Goal: Information Seeking & Learning: Learn about a topic

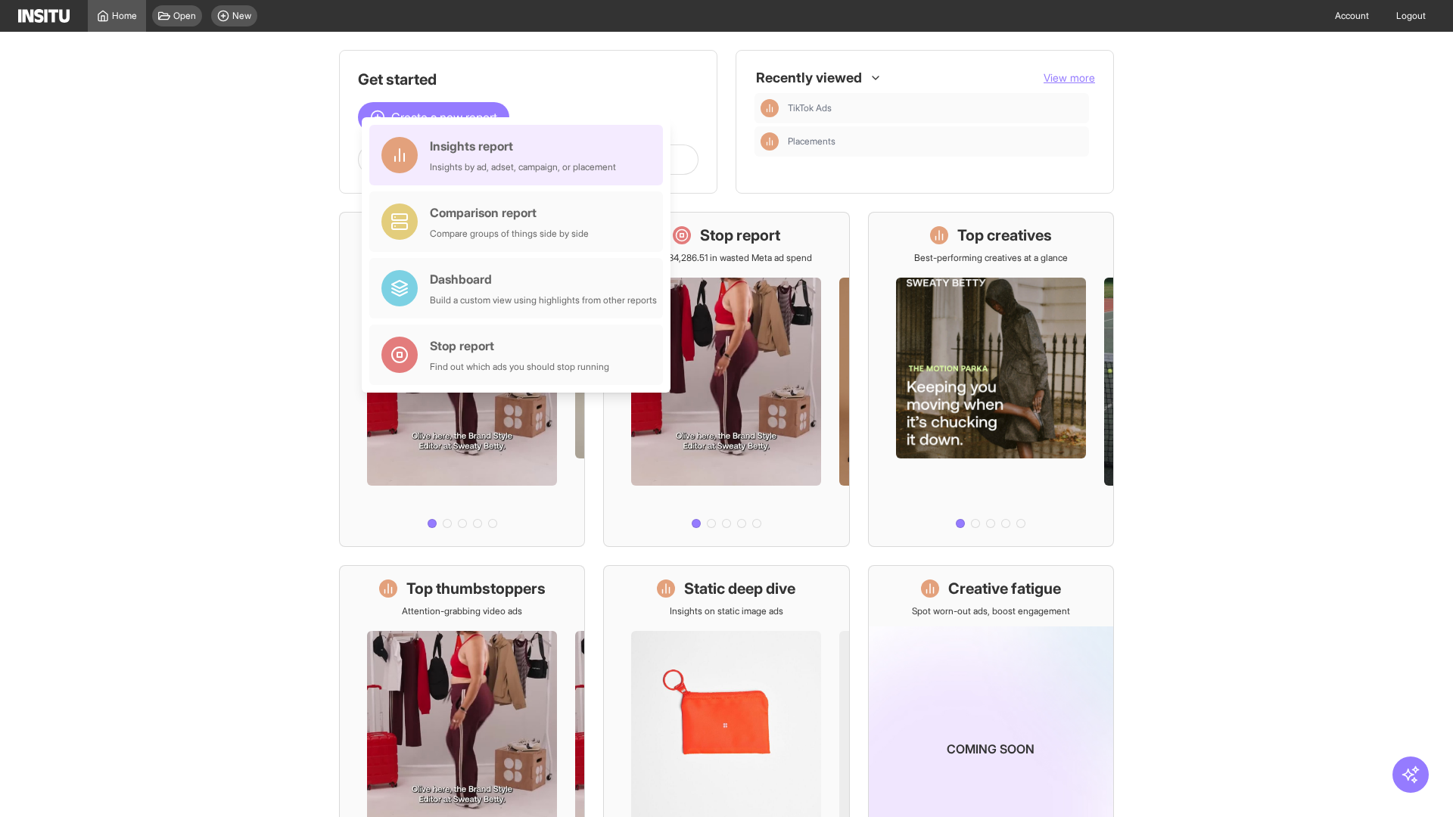
click at [520, 155] on div "Insights report Insights by ad, adset, campaign, or placement" at bounding box center [523, 155] width 186 height 36
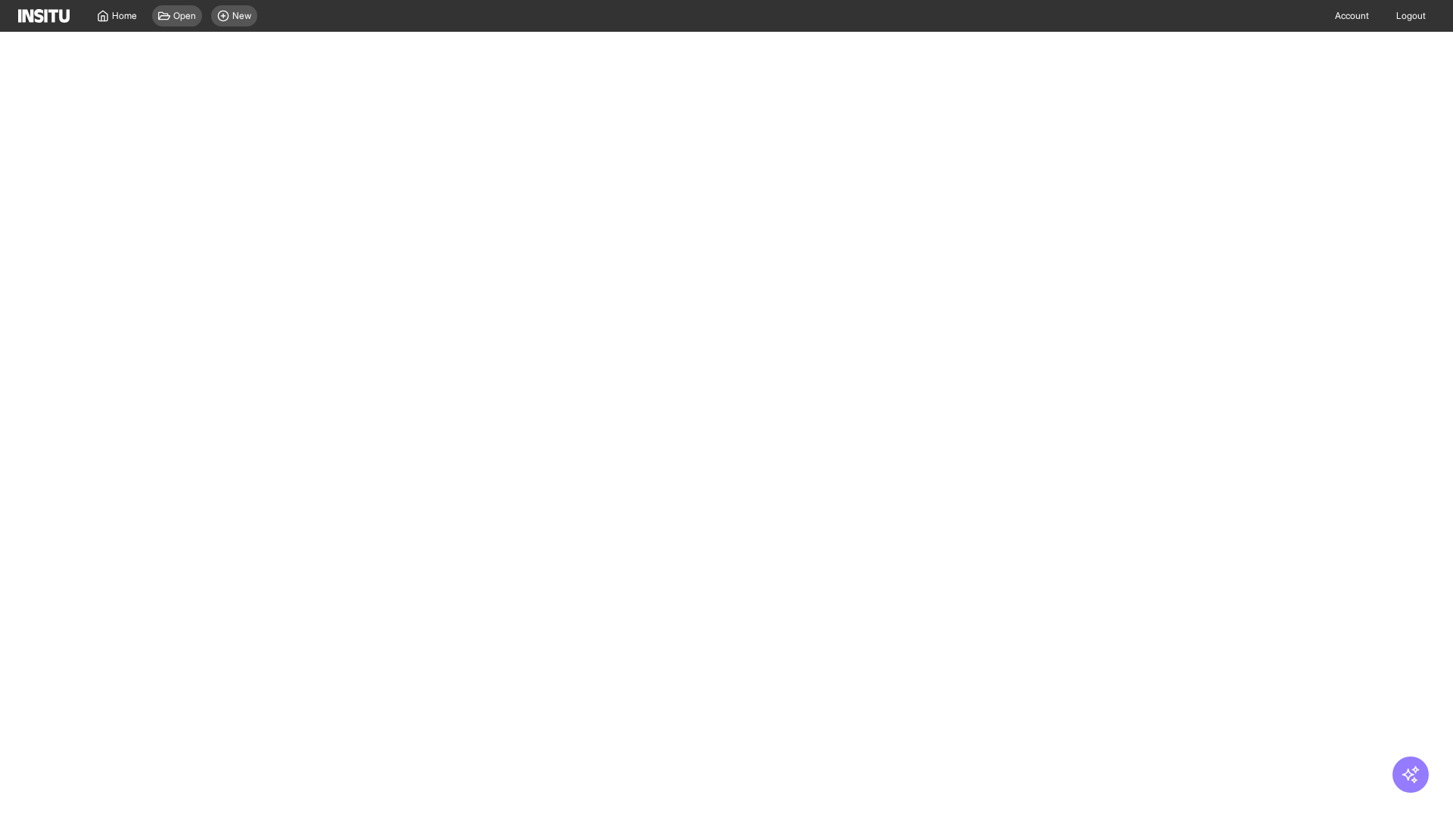
select select "**"
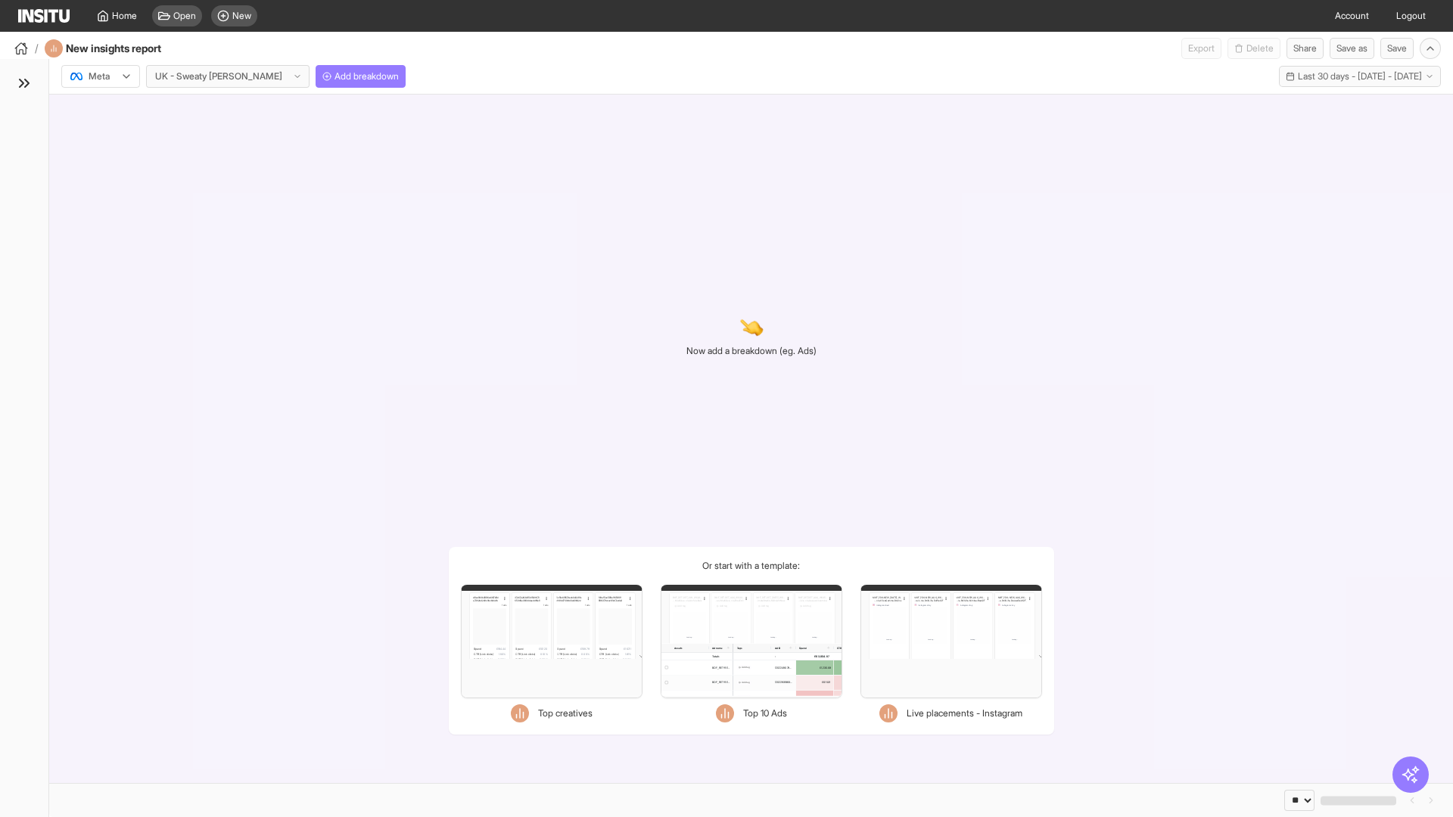
click at [101, 76] on div at bounding box center [90, 76] width 42 height 15
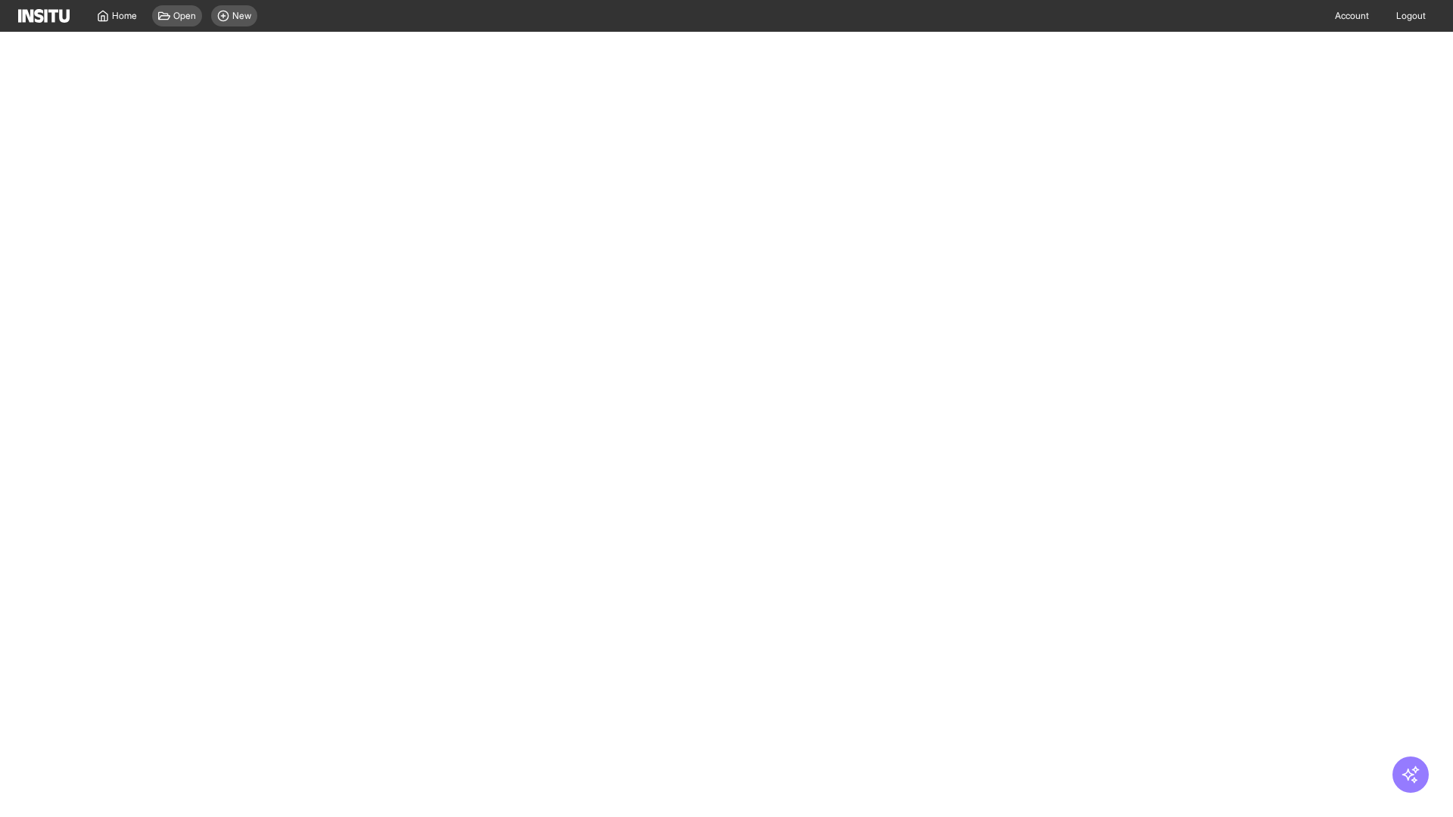
select select "**"
